Goal: Task Accomplishment & Management: Complete application form

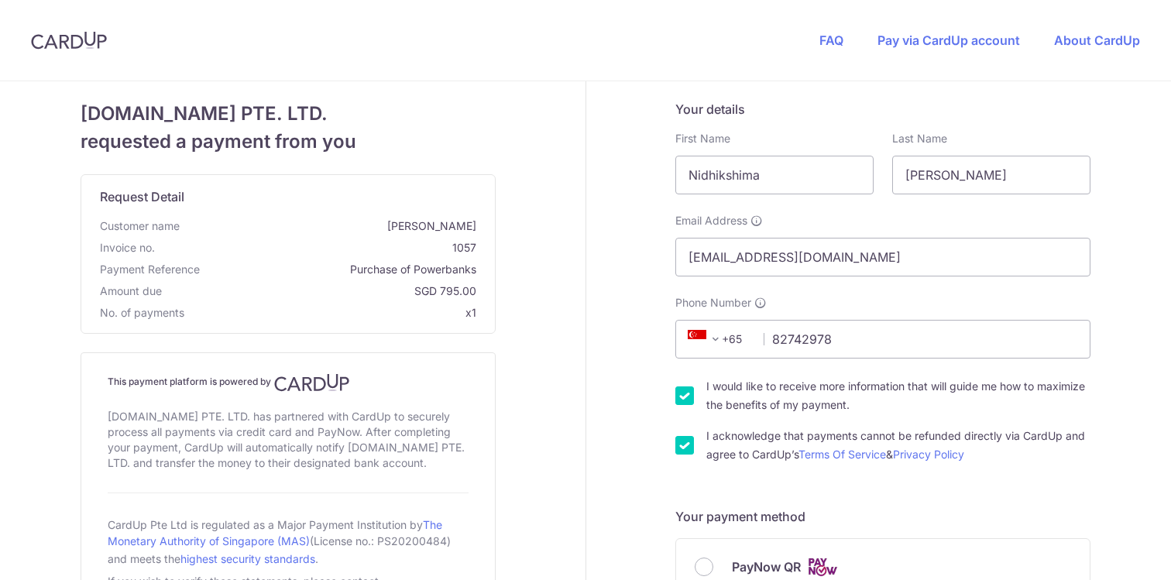
select select "FR"
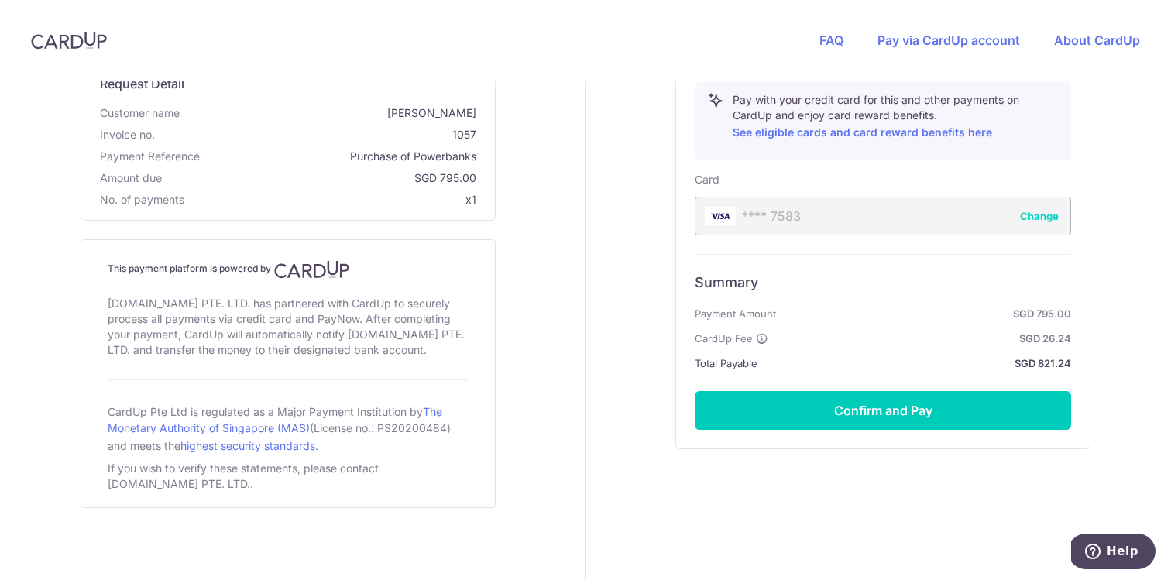
click at [349, 94] on p "Request Detail" at bounding box center [288, 86] width 377 height 25
click at [401, 33] on header "FAQ Pay via CardUp account About CardUp" at bounding box center [585, 40] width 1171 height 81
